Goal: Task Accomplishment & Management: Complete application form

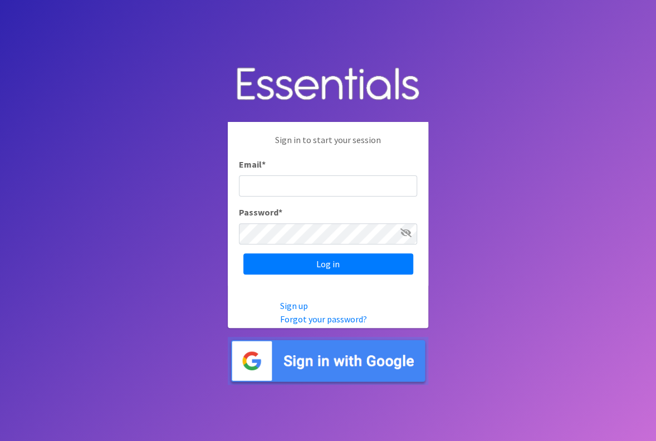
type input "[EMAIL_ADDRESS][DOMAIN_NAME]"
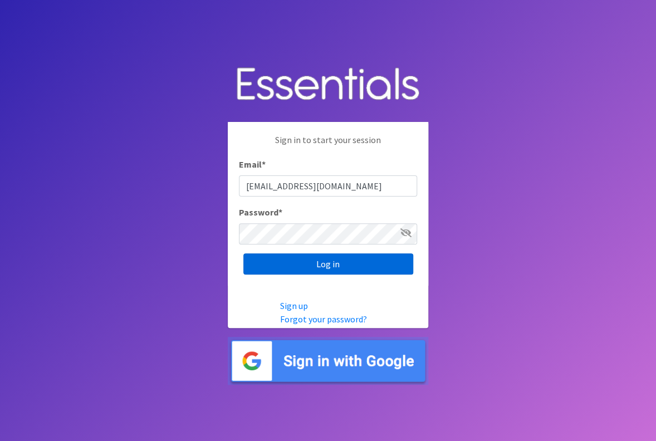
click at [302, 271] on input "Log in" at bounding box center [329, 264] width 170 height 21
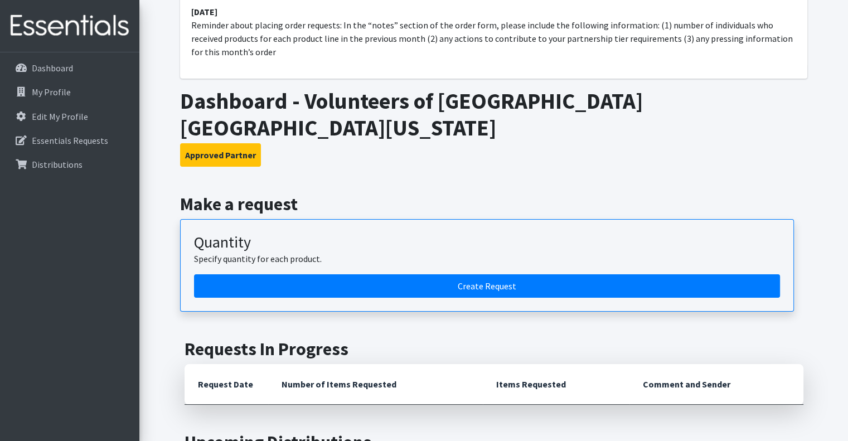
scroll to position [111, 0]
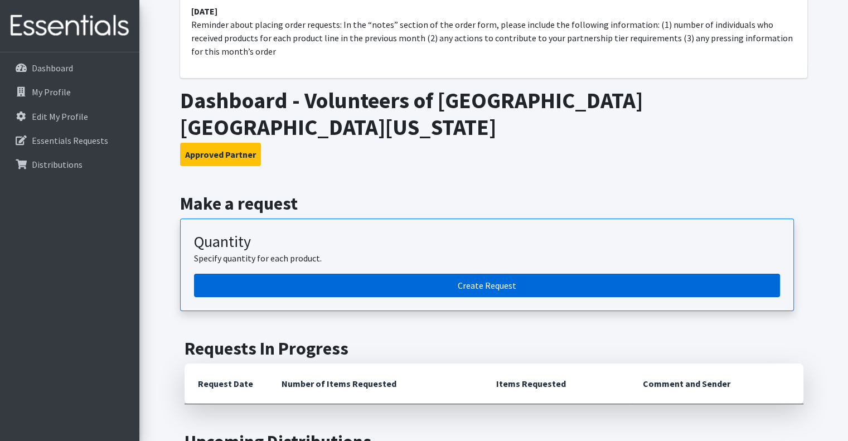
click at [529, 274] on link "Create Request" at bounding box center [487, 285] width 586 height 23
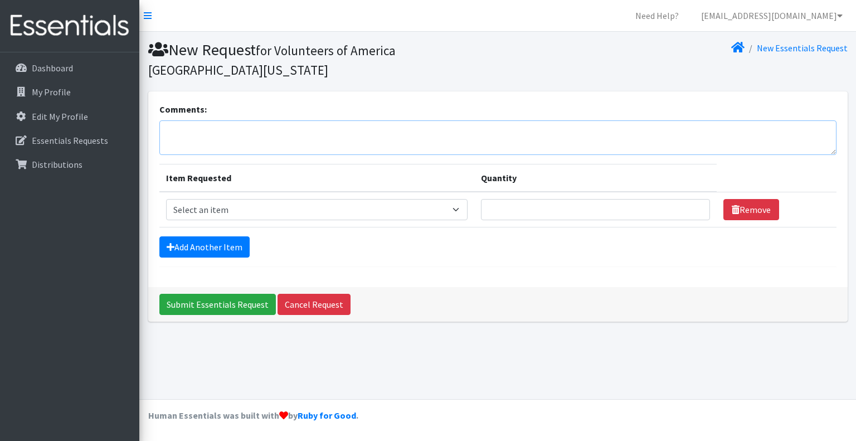
click at [191, 142] on textarea "Comments:" at bounding box center [497, 137] width 677 height 35
type textarea "9 persons served in September; social media post occured 10/15"
click at [461, 212] on select "Select an item Diaper - 2T/3T Bundle Diapers - 3T/4T Bundle Diapers - 4T/5T Bun…" at bounding box center [317, 209] width 302 height 21
select select "14872"
click at [166, 199] on select "Select an item Diaper - 2T/3T Bundle Diapers - 3T/4T Bundle Diapers - 4T/5T Bun…" at bounding box center [317, 209] width 302 height 21
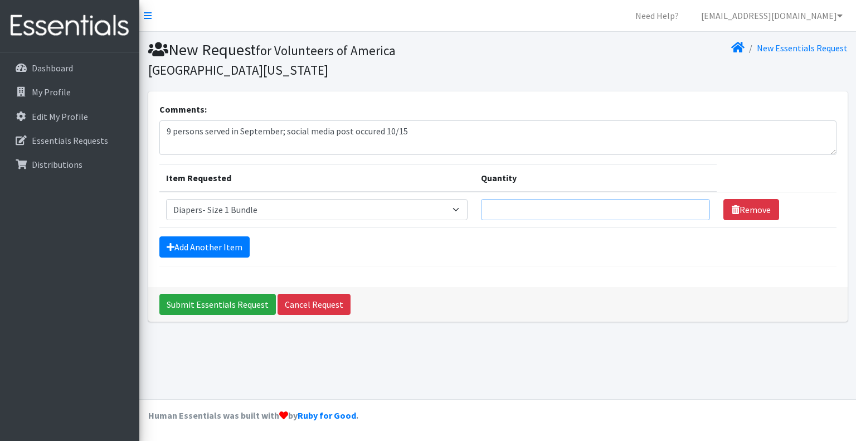
click at [497, 204] on input "Quantity" at bounding box center [595, 209] width 228 height 21
type input "2"
click at [221, 238] on link "Add Another Item" at bounding box center [204, 246] width 90 height 21
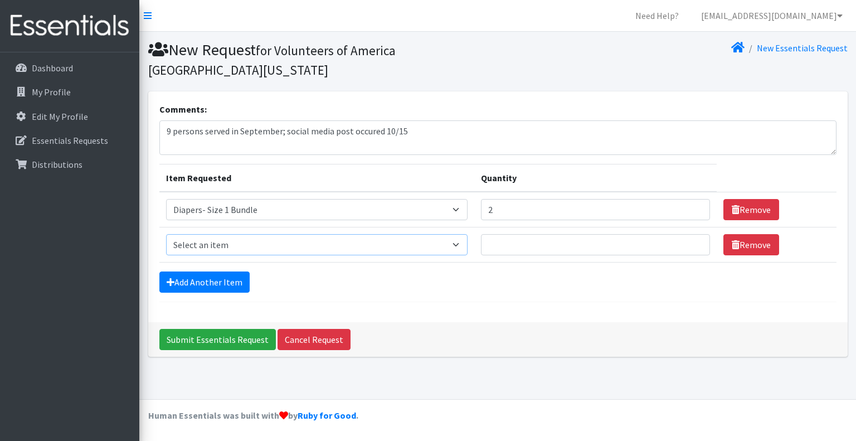
click at [241, 252] on select "Select an item Diaper - 2T/3T Bundle Diapers - 3T/4T Bundle Diapers - 4T/5T Bun…" at bounding box center [317, 244] width 302 height 21
select select "14877"
click at [166, 234] on select "Select an item Diaper - 2T/3T Bundle Diapers - 3T/4T Bundle Diapers - 4T/5T Bun…" at bounding box center [317, 244] width 302 height 21
click at [504, 240] on input "Quantity" at bounding box center [595, 244] width 228 height 21
type input "1"
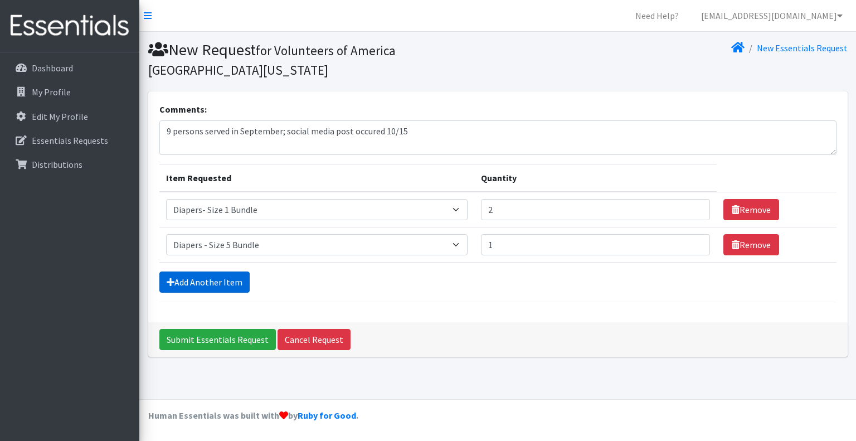
click at [236, 276] on link "Add Another Item" at bounding box center [204, 281] width 90 height 21
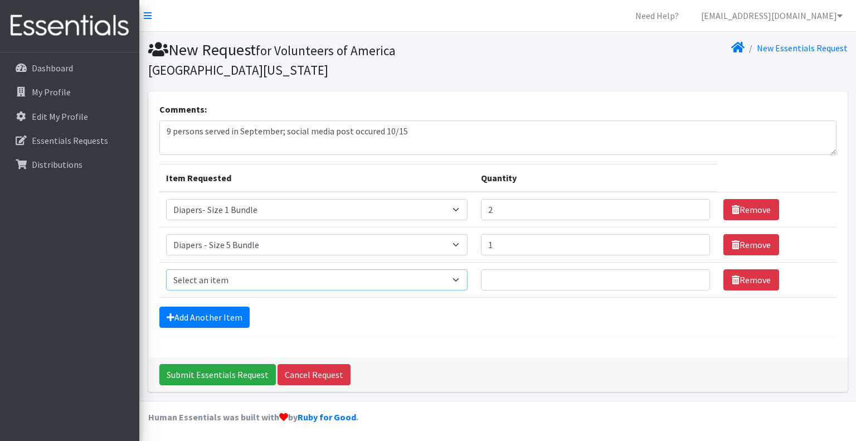
click at [236, 282] on select "Select an item Diaper - 2T/3T Bundle Diapers - 3T/4T Bundle Diapers - 4T/5T Bun…" at bounding box center [317, 279] width 302 height 21
select select "14889"
click at [166, 269] on select "Select an item Diaper - 2T/3T Bundle Diapers - 3T/4T Bundle Diapers - 4T/5T Bun…" at bounding box center [317, 279] width 302 height 21
click at [535, 269] on input "Quantity" at bounding box center [595, 279] width 228 height 21
click at [536, 274] on input "Quantity" at bounding box center [595, 279] width 228 height 21
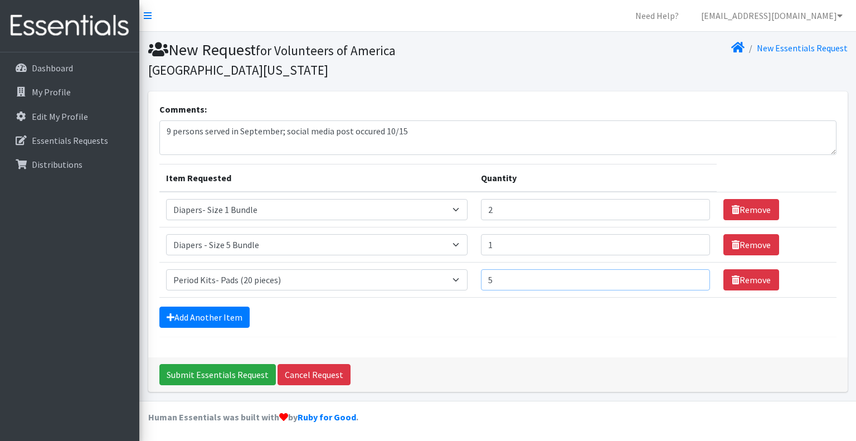
type input "5"
click at [646, 319] on div "Add Another Item" at bounding box center [497, 316] width 677 height 21
click at [235, 313] on link "Add Another Item" at bounding box center [204, 316] width 90 height 21
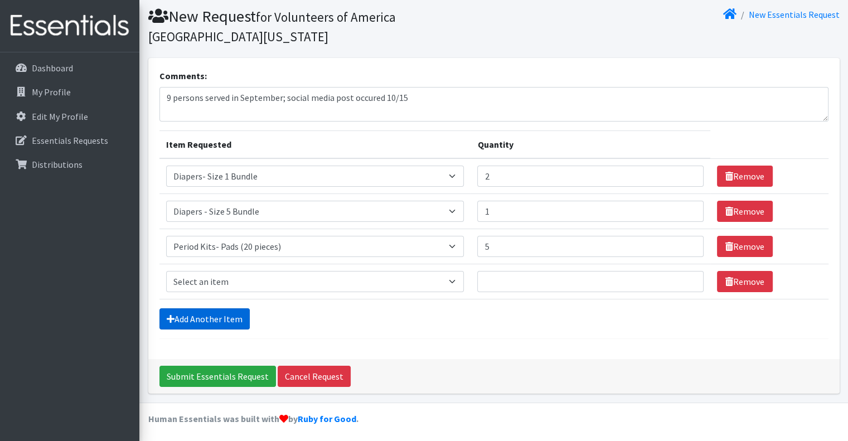
scroll to position [35, 0]
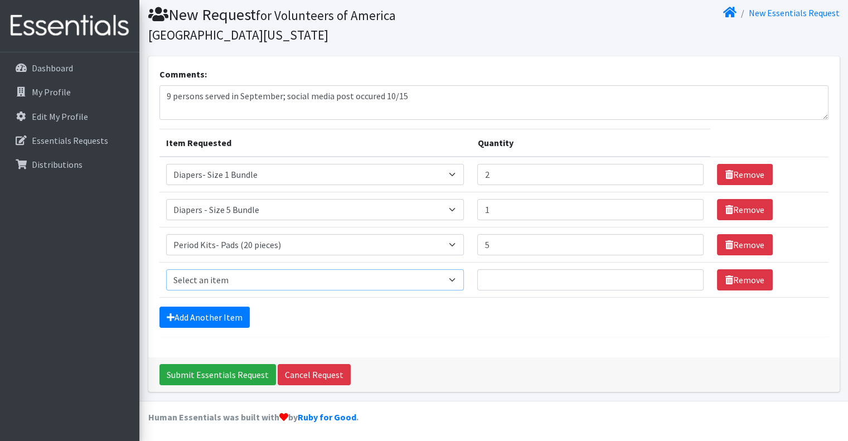
click at [459, 276] on select "Select an item Diaper - 2T/3T Bundle Diapers - 3T/4T Bundle Diapers - 4T/5T Bun…" at bounding box center [315, 279] width 298 height 21
select select "2200"
click at [166, 269] on select "Select an item Diaper - 2T/3T Bundle Diapers - 3T/4T Bundle Diapers - 4T/5T Bun…" at bounding box center [315, 279] width 298 height 21
click at [194, 306] on link "Add Another Item" at bounding box center [204, 316] width 90 height 21
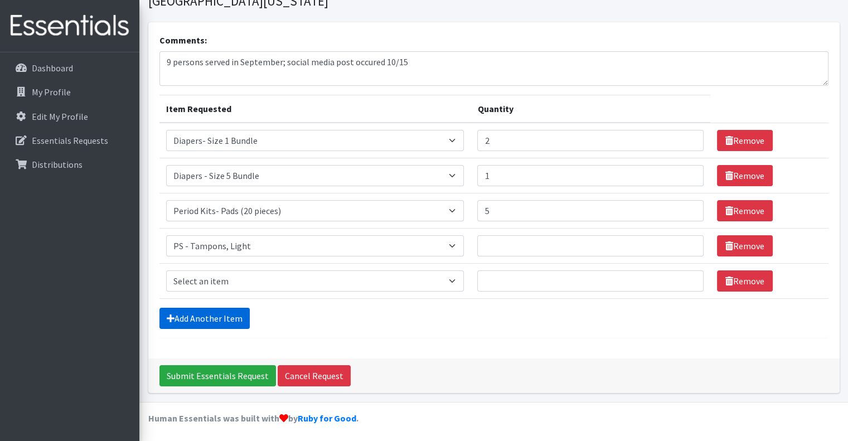
scroll to position [70, 0]
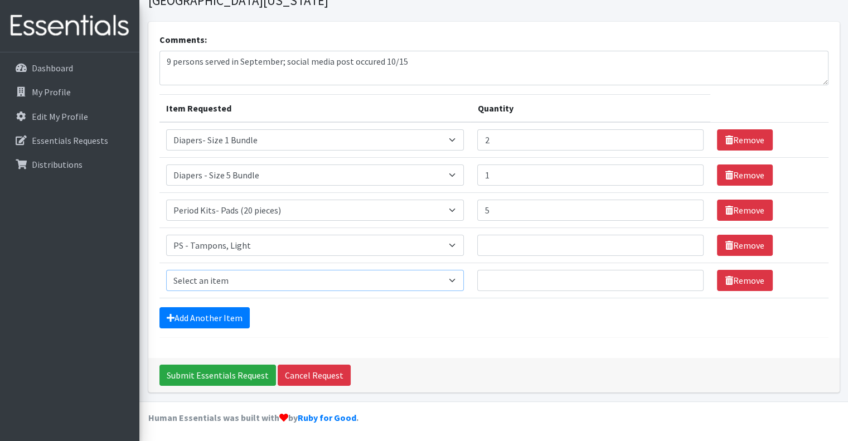
click at [272, 278] on select "Select an item Diaper - 2T/3T Bundle Diapers - 3T/4T Bundle Diapers - 4T/5T Bun…" at bounding box center [315, 280] width 298 height 21
click at [270, 280] on select "Select an item Diaper - 2T/3T Bundle Diapers - 3T/4T Bundle Diapers - 4T/5T Bun…" at bounding box center [315, 280] width 298 height 21
select select "2202"
click at [166, 270] on select "Select an item Diaper - 2T/3T Bundle Diapers - 3T/4T Bundle Diapers - 4T/5T Bun…" at bounding box center [315, 280] width 298 height 21
click at [221, 311] on link "Add Another Item" at bounding box center [204, 317] width 90 height 21
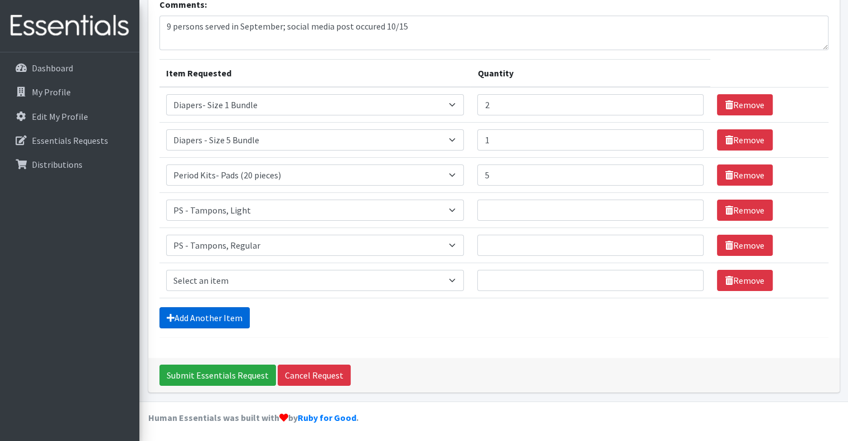
scroll to position [105, 0]
click at [252, 270] on select "Select an item Diaper - 2T/3T Bundle Diapers - 3T/4T Bundle Diapers - 4T/5T Bun…" at bounding box center [315, 280] width 298 height 21
select select "2201"
click at [166, 270] on select "Select an item Diaper - 2T/3T Bundle Diapers - 3T/4T Bundle Diapers - 4T/5T Bun…" at bounding box center [315, 280] width 298 height 21
click at [514, 211] on input "Quantity" at bounding box center [590, 209] width 226 height 21
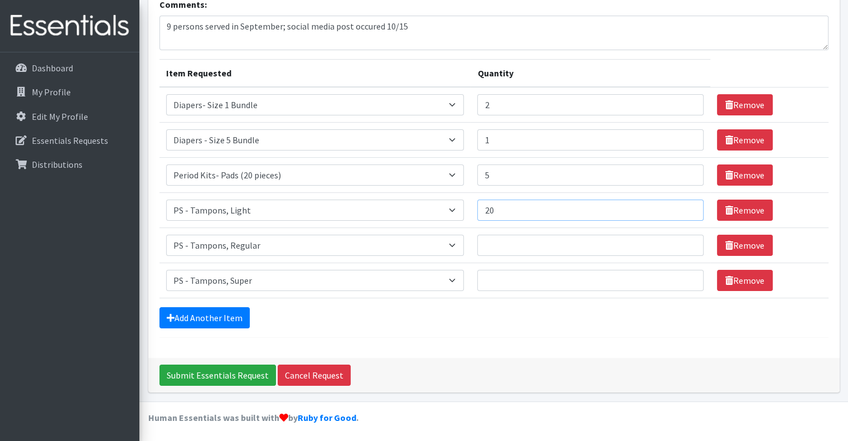
type input "20"
click at [522, 244] on input "Quantity" at bounding box center [590, 245] width 226 height 21
type input "20"
click at [551, 275] on input "Quantity" at bounding box center [590, 280] width 226 height 21
type input "20"
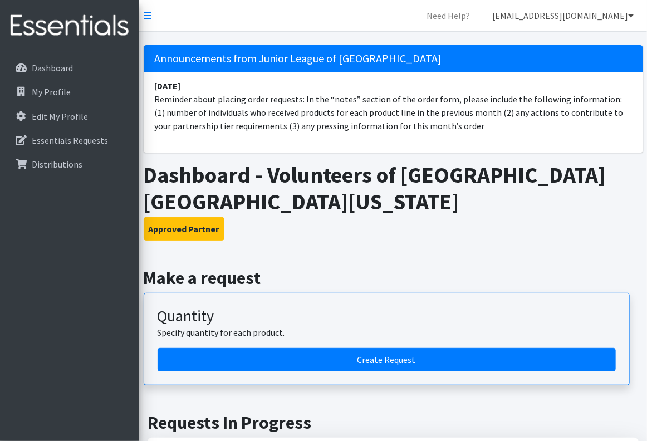
click at [577, 15] on link "[EMAIL_ADDRESS][DOMAIN_NAME]" at bounding box center [563, 15] width 159 height 22
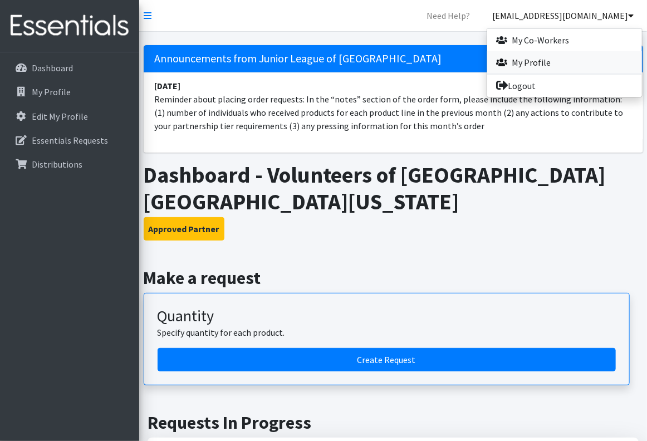
click at [541, 62] on link "My Profile" at bounding box center [565, 62] width 155 height 22
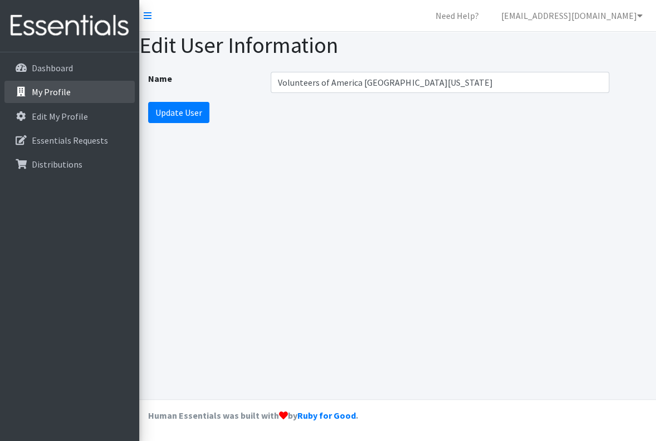
click at [72, 94] on link "My Profile" at bounding box center [69, 92] width 130 height 22
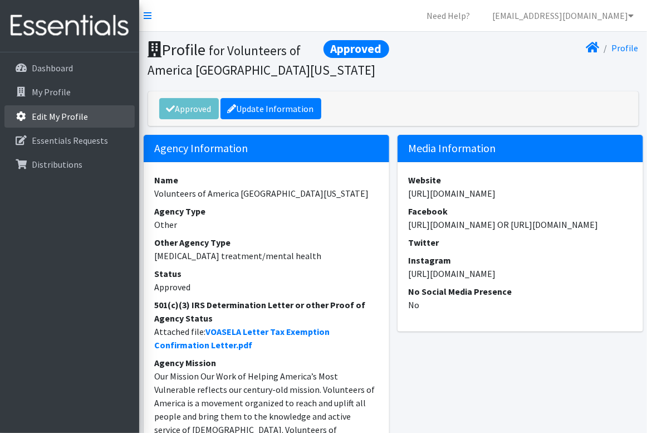
click at [68, 107] on link "Edit My Profile" at bounding box center [69, 116] width 130 height 22
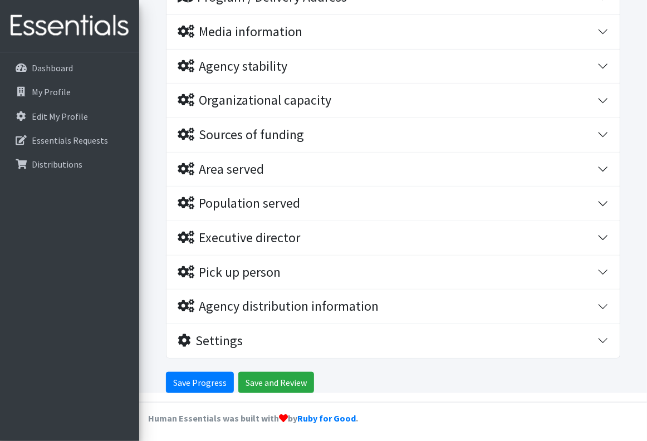
scroll to position [246, 0]
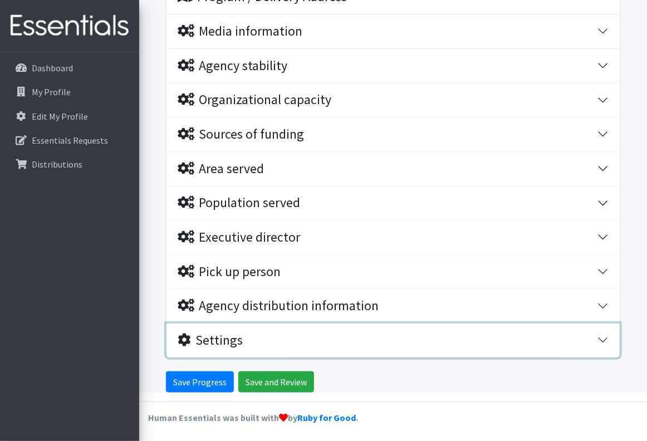
click at [236, 335] on div "Settings" at bounding box center [210, 341] width 65 height 16
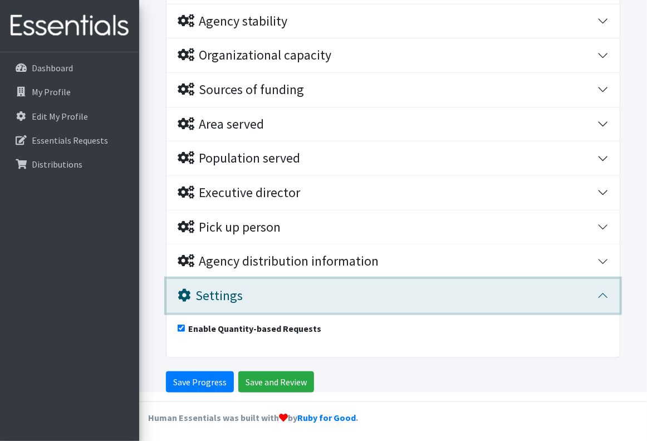
scroll to position [0, 0]
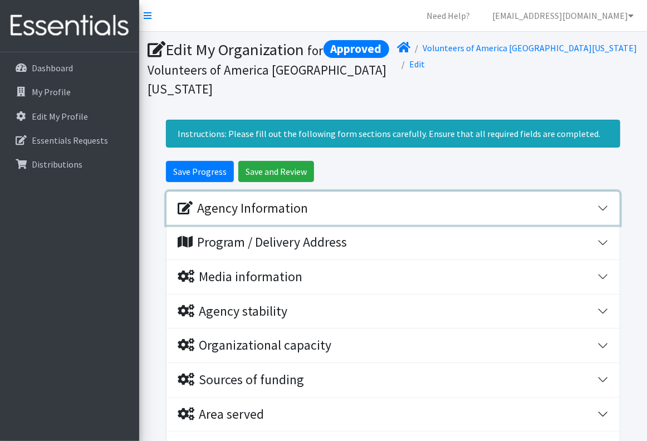
click at [259, 205] on div "Agency Information" at bounding box center [243, 209] width 130 height 16
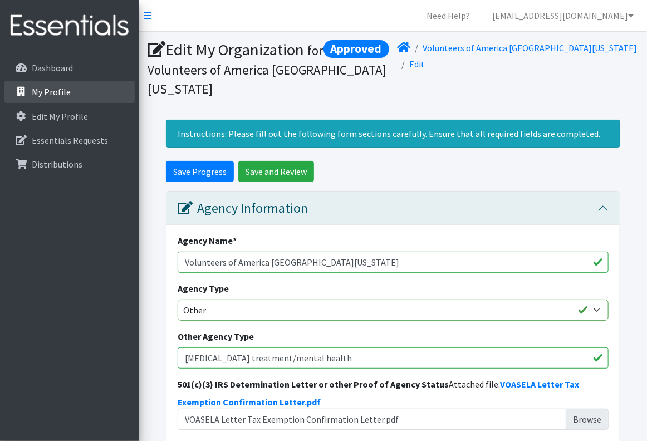
click at [62, 89] on p "My Profile" at bounding box center [51, 91] width 39 height 11
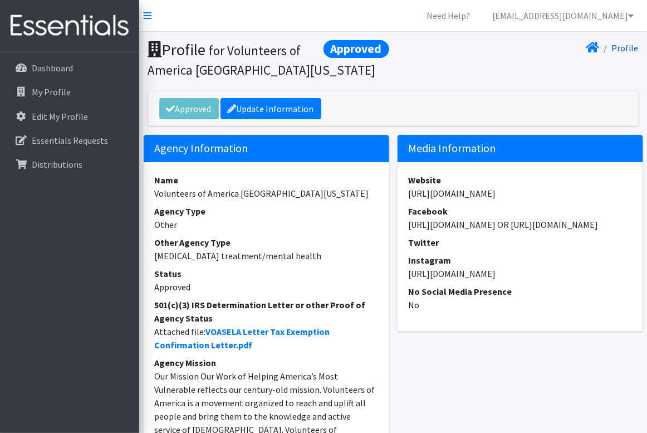
click at [622, 48] on link "Profile" at bounding box center [625, 47] width 27 height 11
click at [623, 15] on link "[EMAIL_ADDRESS][DOMAIN_NAME]" at bounding box center [563, 15] width 159 height 22
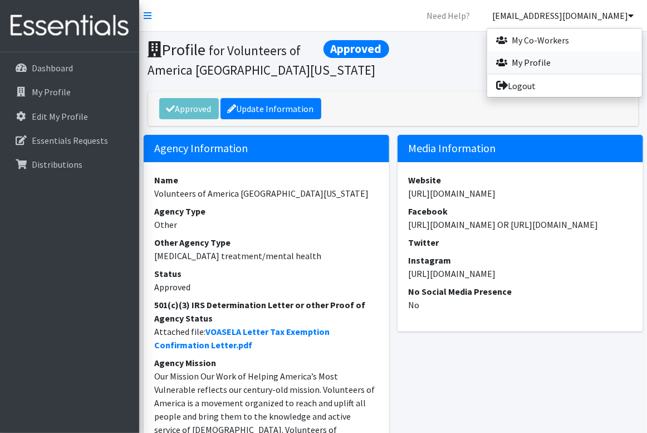
click at [539, 60] on link "My Profile" at bounding box center [565, 62] width 155 height 22
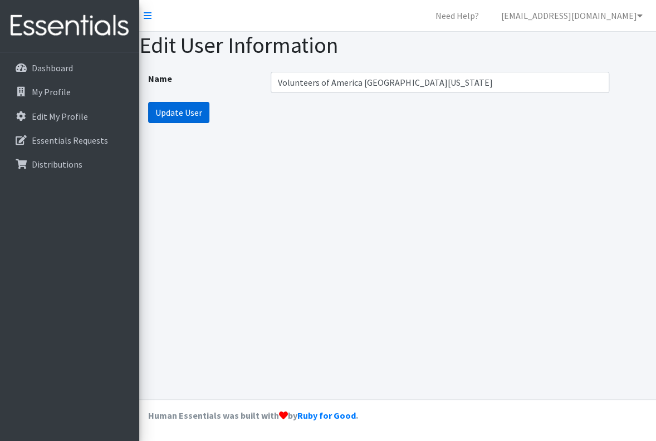
click at [185, 115] on input "Update User" at bounding box center [178, 112] width 61 height 21
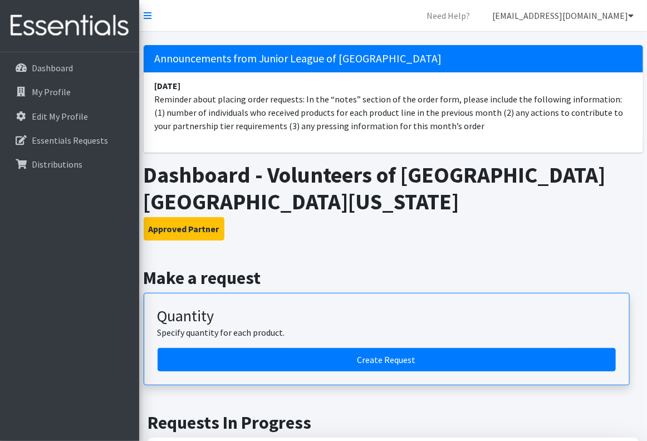
click at [588, 16] on link "[EMAIL_ADDRESS][DOMAIN_NAME]" at bounding box center [563, 15] width 159 height 22
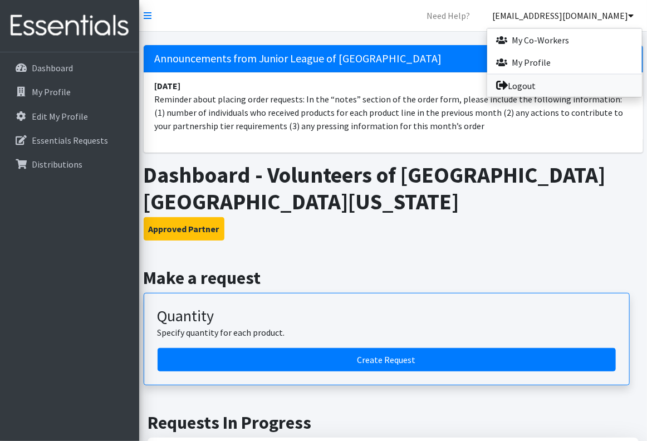
click at [552, 86] on link "Logout" at bounding box center [565, 86] width 155 height 22
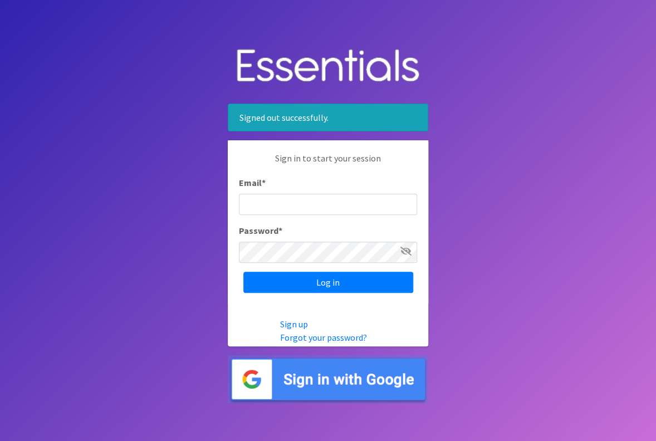
type input "[EMAIL_ADDRESS][DOMAIN_NAME]"
click at [407, 251] on icon at bounding box center [406, 251] width 11 height 9
click at [213, 251] on body "Signed out successfully. Sign in to start your session Email * jkellett@voasela…" at bounding box center [328, 220] width 656 height 441
